Goal: Obtain resource: Obtain resource

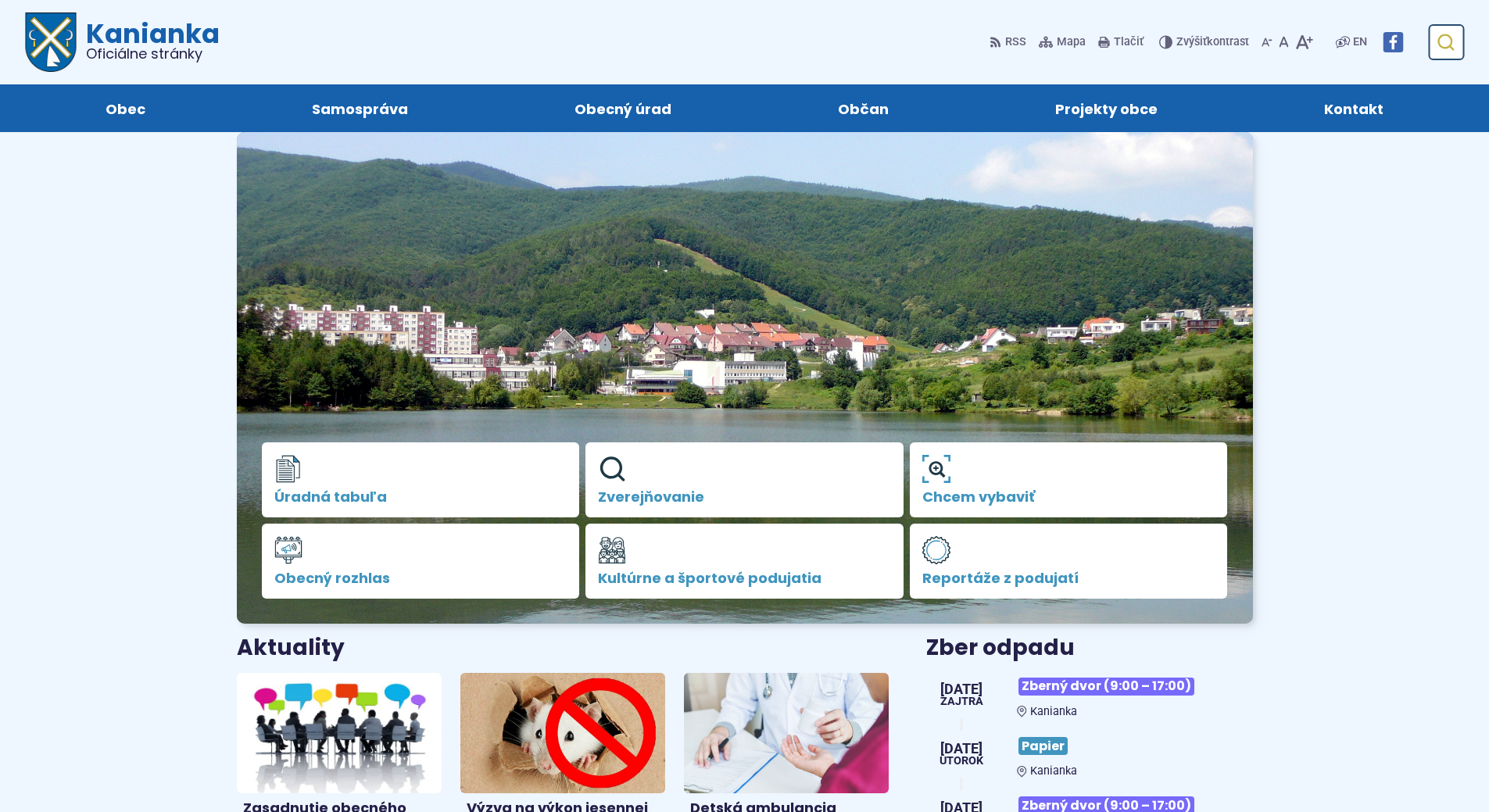
click at [1442, 43] on icon "submit" at bounding box center [1445, 42] width 19 height 19
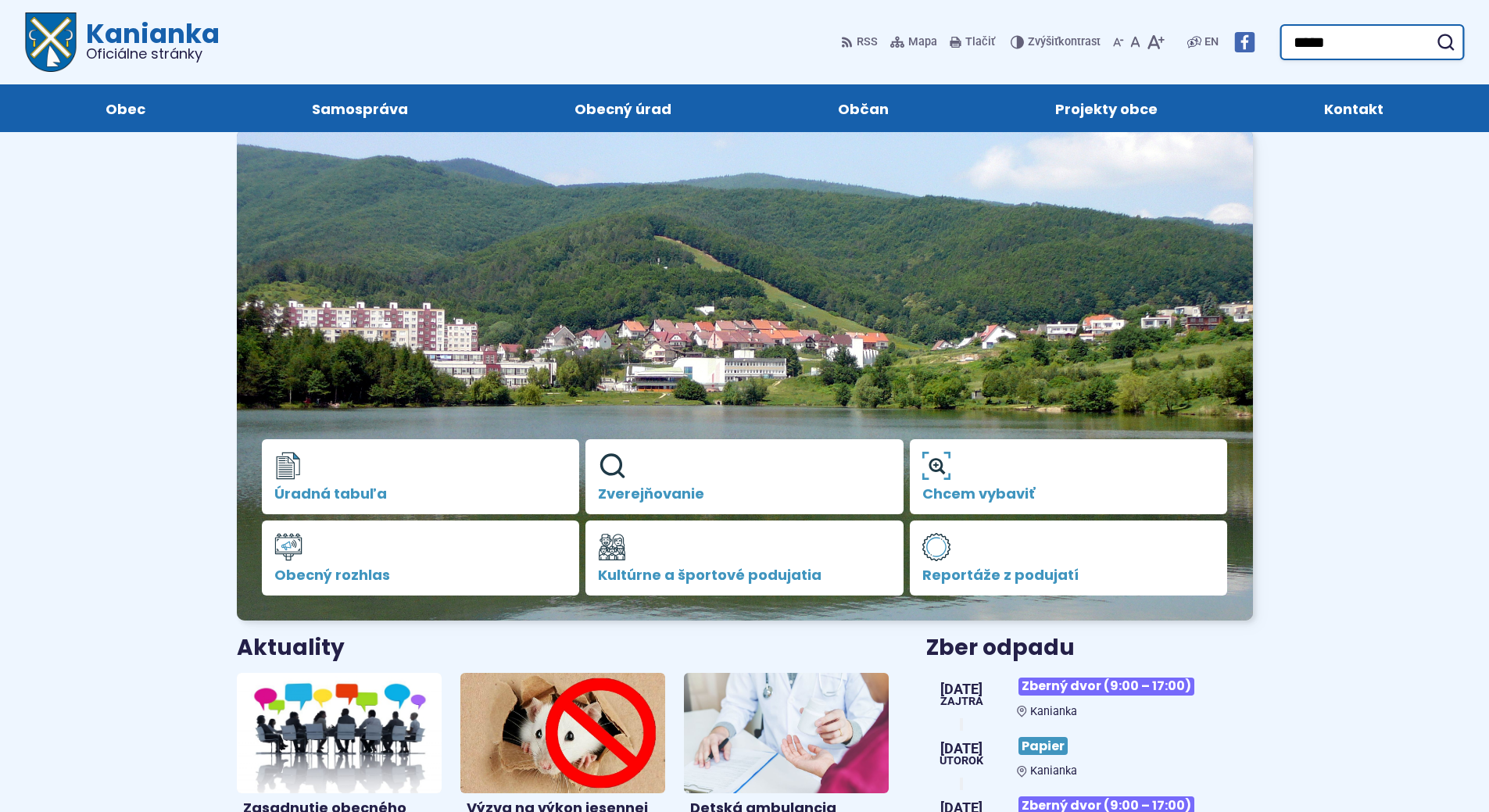
type input "*****"
click at [1431, 28] on button "Odoslať vyhľadávací formulár" at bounding box center [1445, 42] width 28 height 28
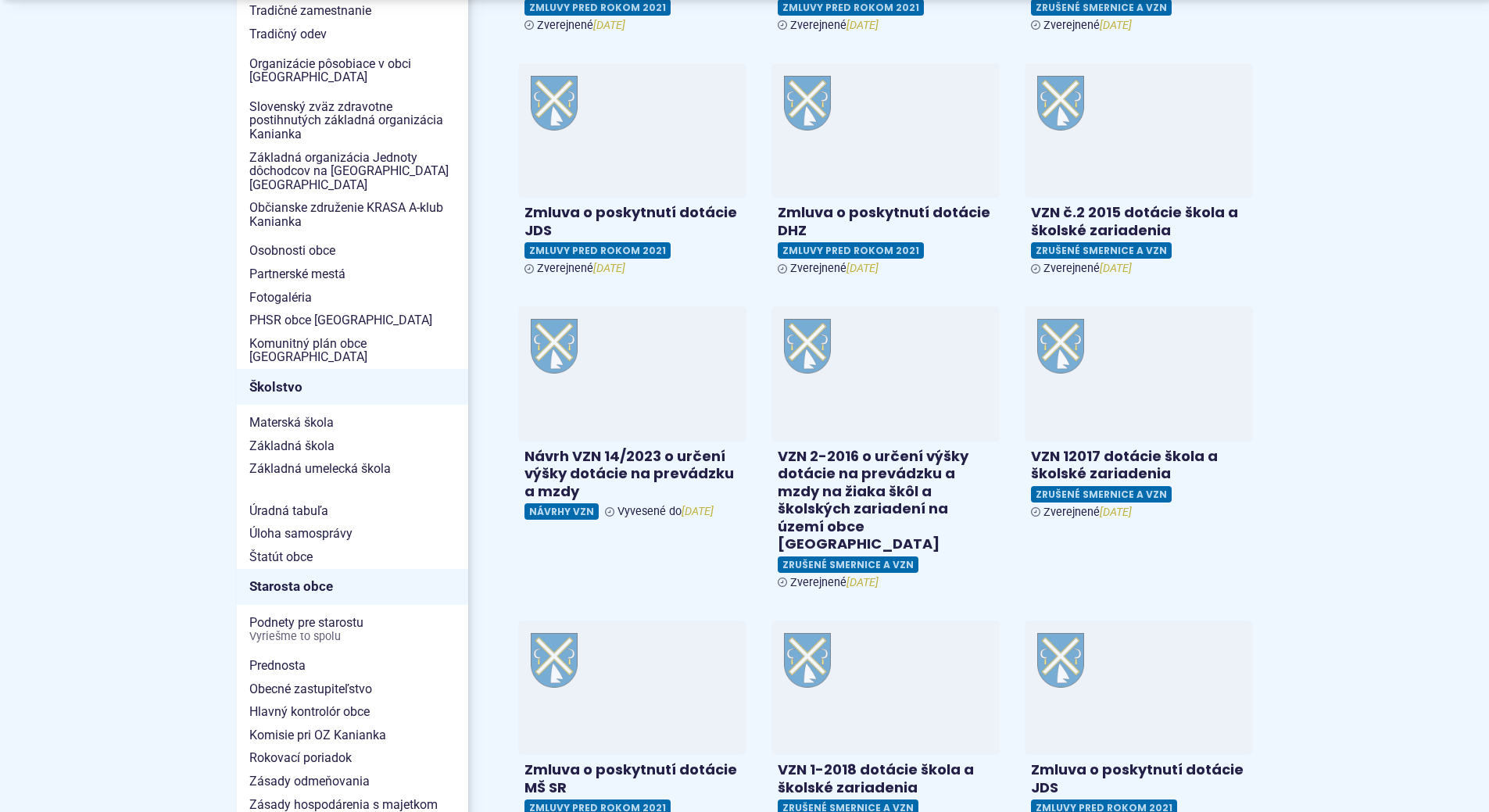
scroll to position [860, 0]
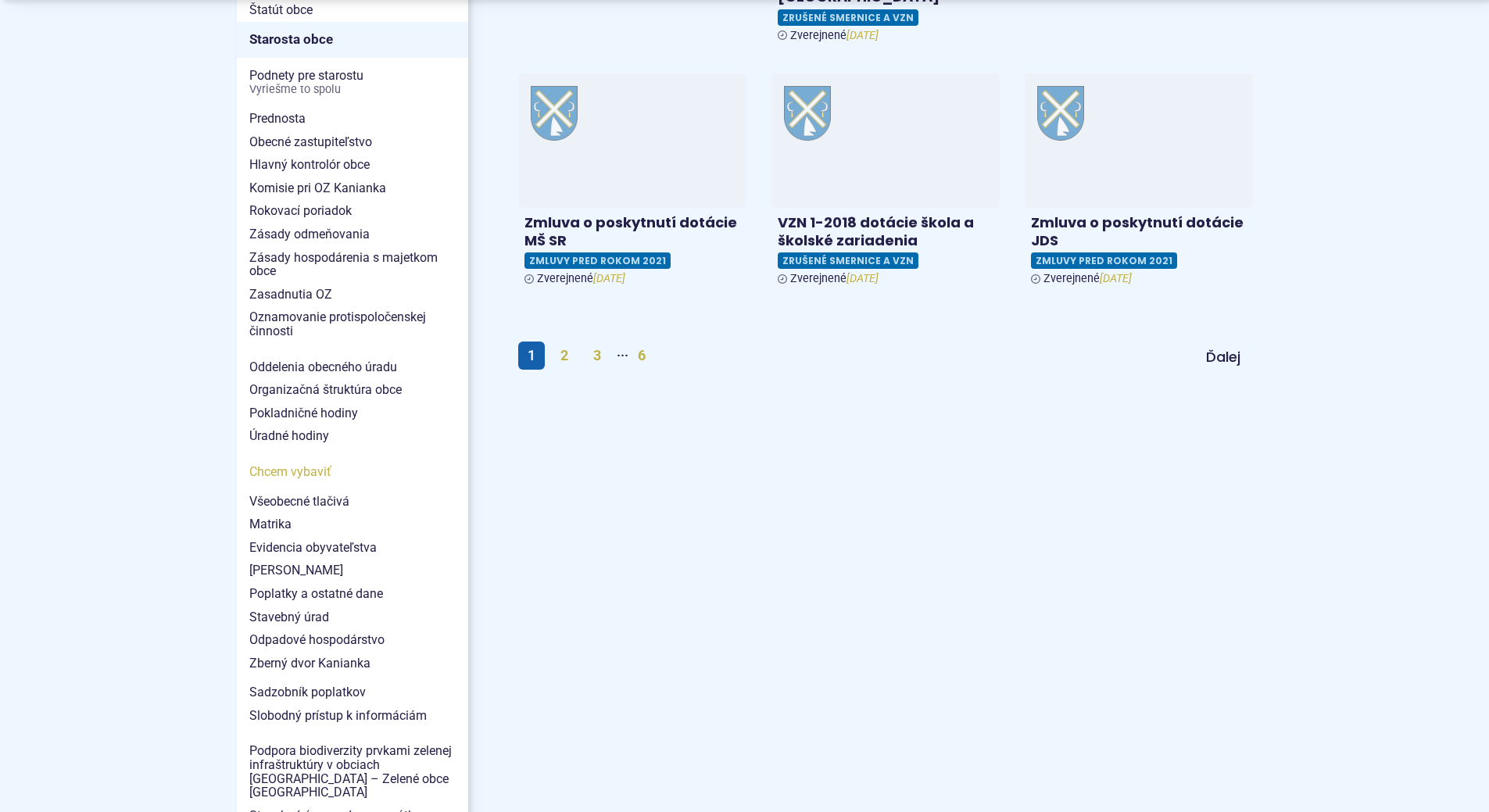
click at [284, 460] on span "Chcem vybaviť" at bounding box center [353, 472] width 206 height 23
click at [296, 490] on span "Všeobecné tlačivá" at bounding box center [353, 502] width 206 height 23
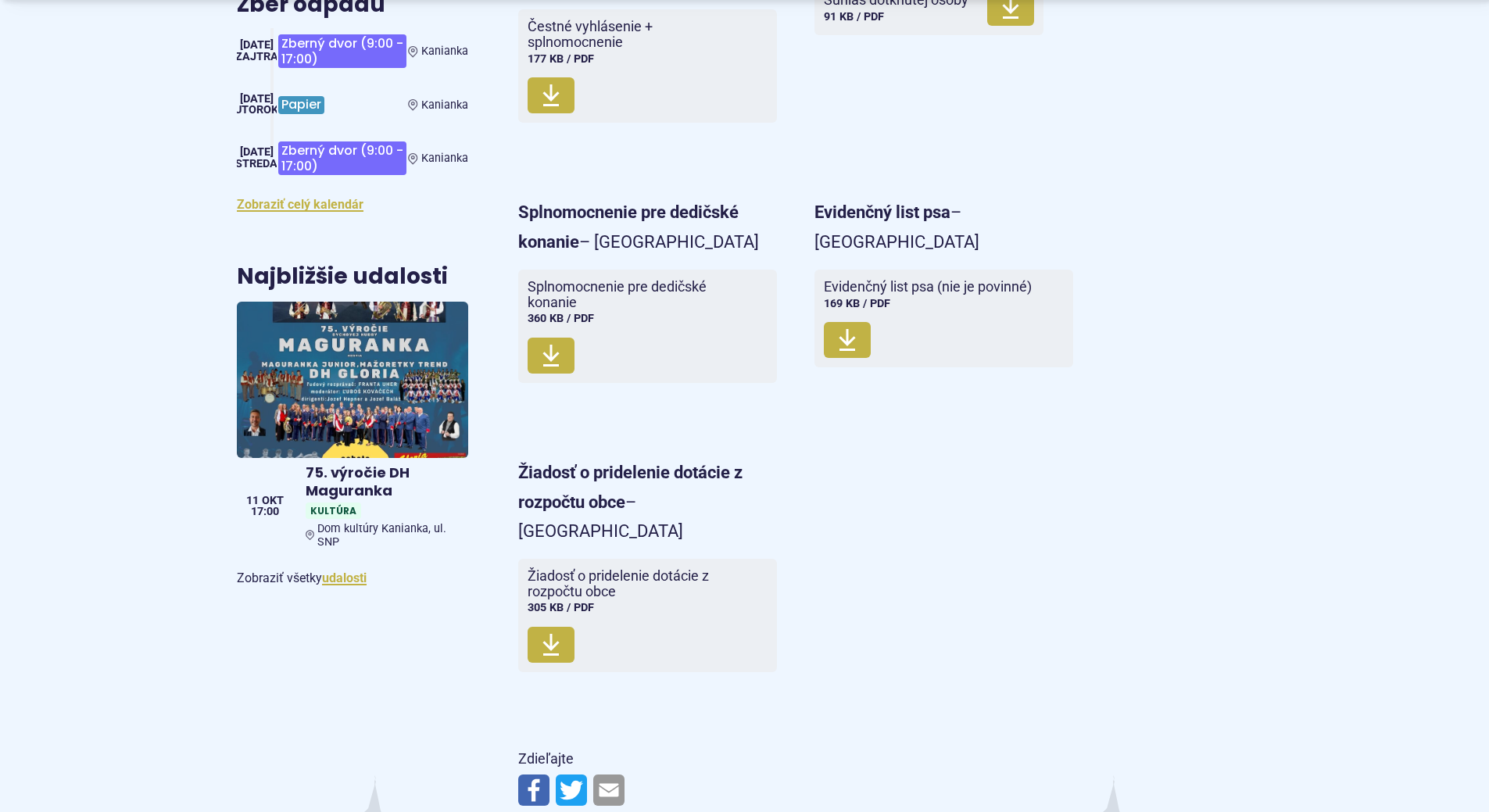
scroll to position [860, 0]
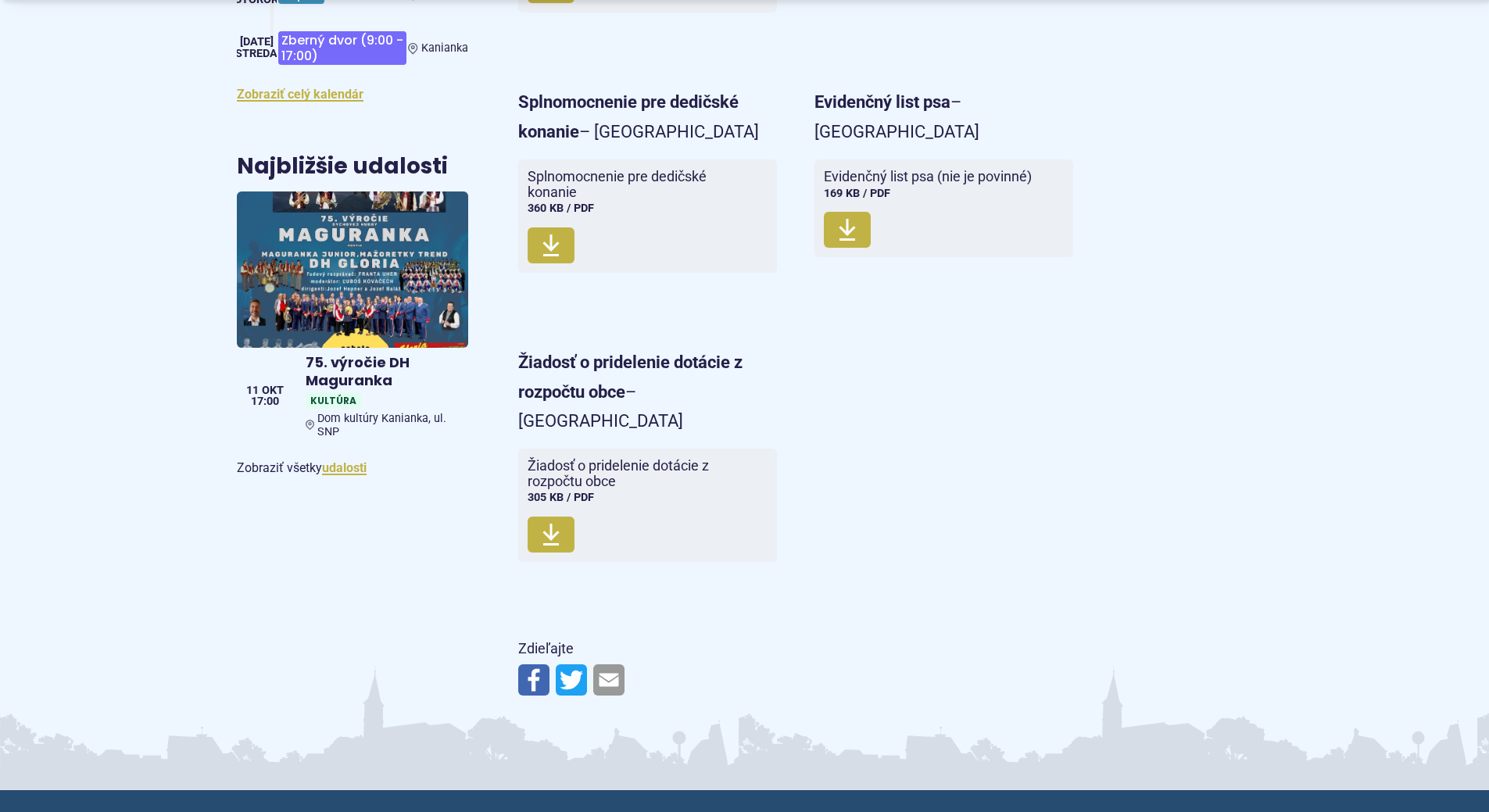
click at [555, 350] on p "Žiadosť o pridelenie dotácie z rozpočtu obce – [GEOGRAPHIC_DATA]" at bounding box center [648, 391] width 259 height 87
click at [553, 522] on icon at bounding box center [551, 534] width 19 height 25
click at [556, 522] on icon at bounding box center [551, 534] width 19 height 25
